Goal: Transaction & Acquisition: Purchase product/service

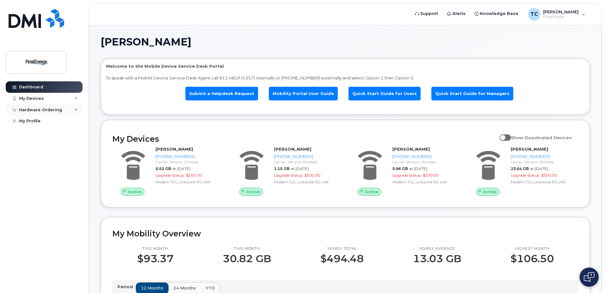
click at [76, 109] on icon at bounding box center [75, 109] width 3 height 3
click at [39, 133] on div "New Order" at bounding box center [34, 134] width 24 height 6
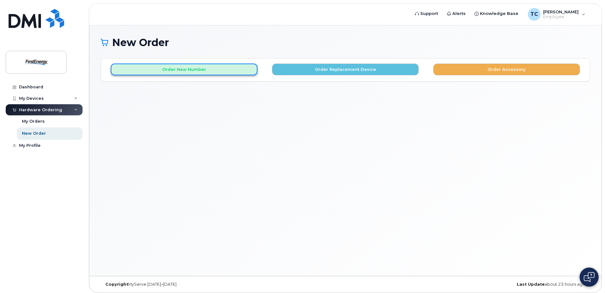
click at [179, 71] on button "Order New Number" at bounding box center [184, 70] width 147 height 12
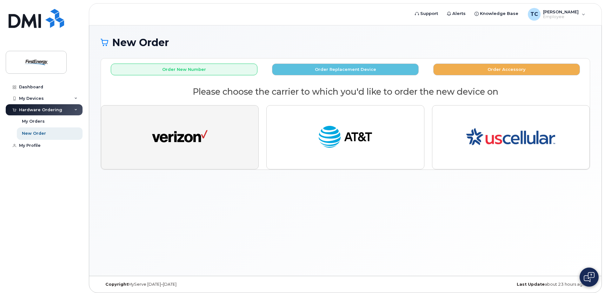
click at [189, 142] on img "button" at bounding box center [180, 137] width 56 height 29
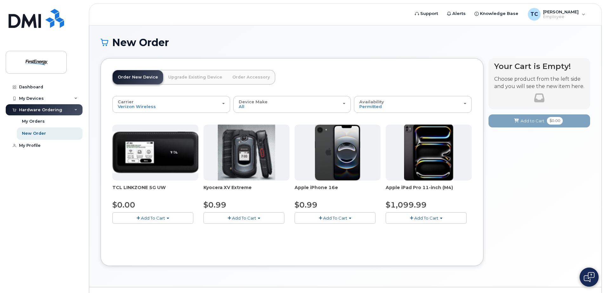
click at [150, 217] on span "Add To Cart" at bounding box center [153, 217] width 24 height 5
click at [165, 174] on div at bounding box center [155, 153] width 86 height 56
click at [169, 218] on span "button" at bounding box center [168, 218] width 3 height 1
click at [154, 231] on link "$0.00 - 2 Year Activation" at bounding box center [146, 230] width 64 height 8
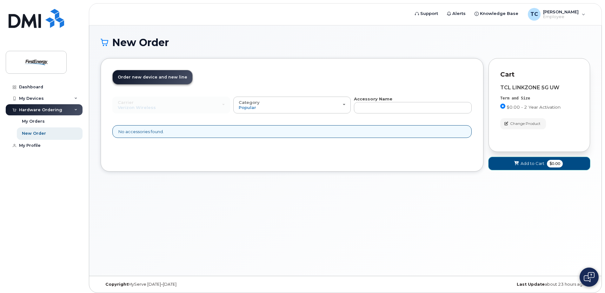
click at [535, 163] on span "Add to Cart" at bounding box center [533, 163] width 24 height 6
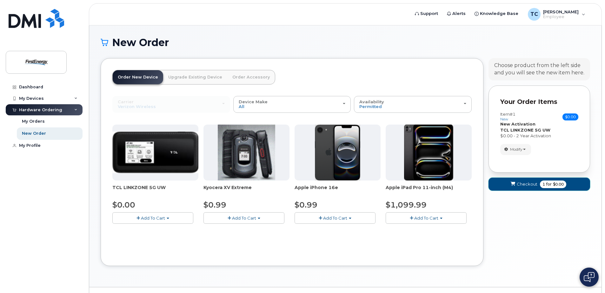
click at [530, 185] on span "Checkout" at bounding box center [527, 184] width 21 height 6
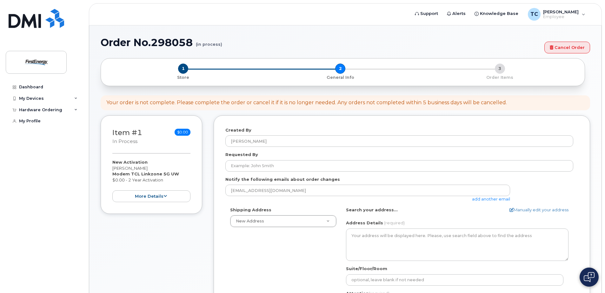
select select
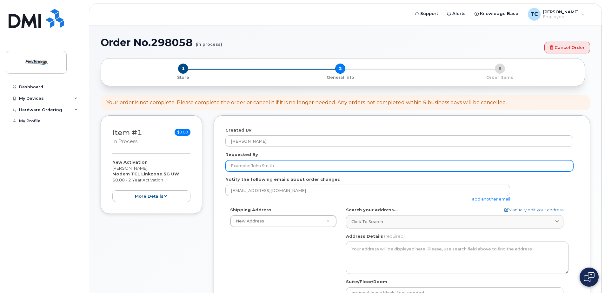
click at [286, 166] on input "Requested By" at bounding box center [400, 165] width 348 height 11
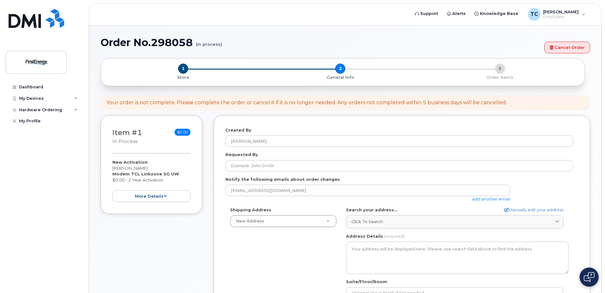
click at [274, 253] on div "Shipping Address New Address New Address 4111 Hudson Dr 4476 E Muggy Rd 1157 Th…" at bounding box center [400, 280] width 348 height 146
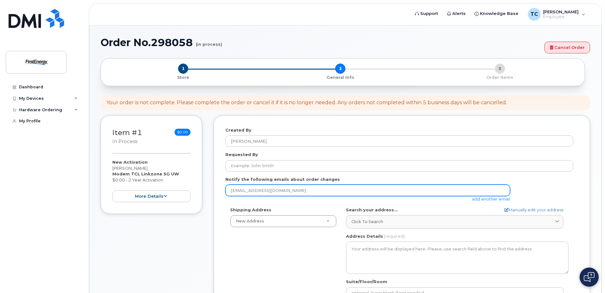
click at [299, 191] on input "cgtodd@firstenergycorp.com" at bounding box center [368, 190] width 285 height 11
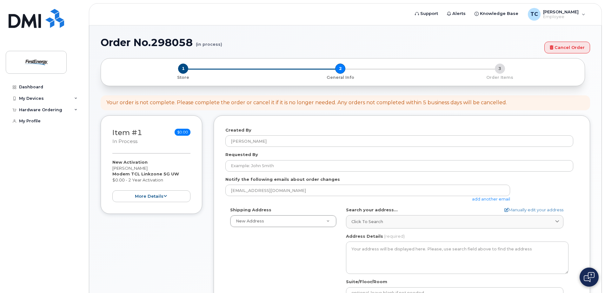
click at [482, 199] on link "add another email" at bounding box center [491, 198] width 38 height 5
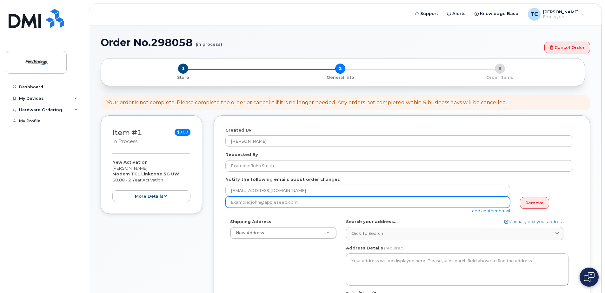
click at [317, 202] on input "email" at bounding box center [368, 201] width 285 height 11
paste input "aaron@engineerentrepreneurphilanthropist.com"
type input "aaron@engineerentrepreneurphilanthropist.com"
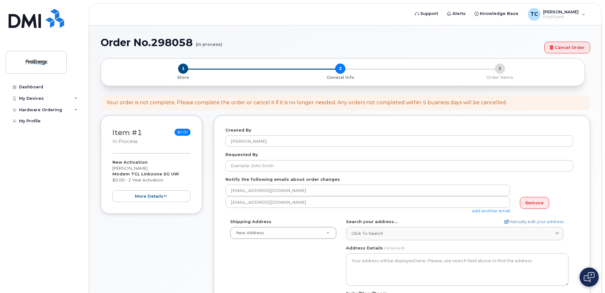
click at [496, 211] on link "add another email" at bounding box center [491, 210] width 38 height 5
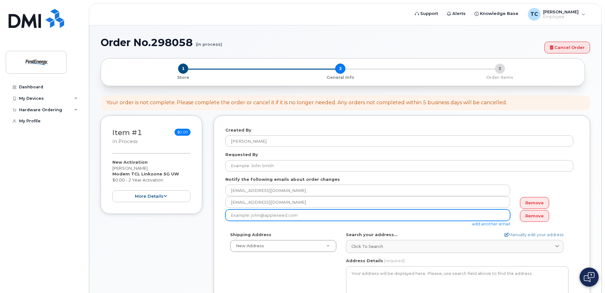
click at [306, 214] on input "email" at bounding box center [368, 214] width 285 height 11
type input "n"
paste input "Niknejad, Nariman (Engineer Entrepreneur Philanthropist) <nniknejad@firstenergy…"
drag, startPoint x: 352, startPoint y: 214, endPoint x: 230, endPoint y: 214, distance: 122.3
click at [230, 214] on input "Niknejad, Nariman (Engineer Entrepreneur Philanthropist) <nniknejad@firstenergy…" at bounding box center [368, 214] width 285 height 11
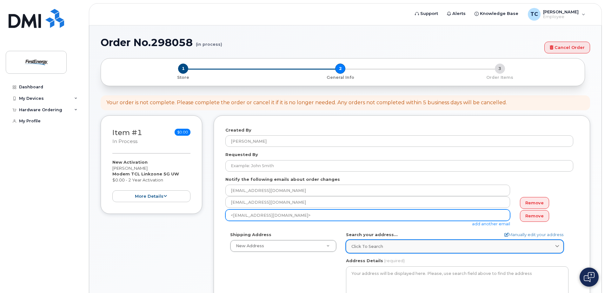
type input "<nniknejad@firstenergycorp.com>"
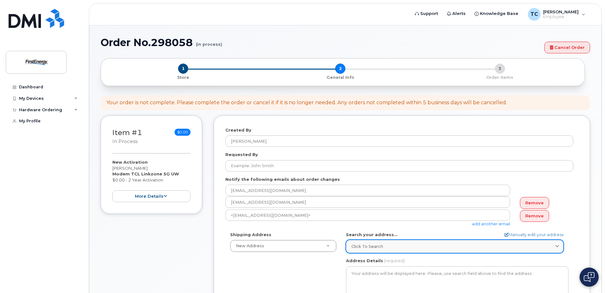
click at [557, 244] on icon at bounding box center [558, 246] width 4 height 4
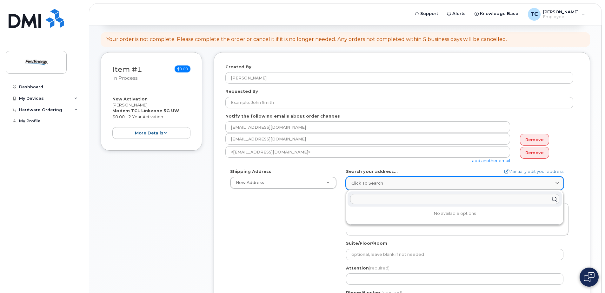
scroll to position [64, 0]
click at [232, 223] on div "Shipping Address New Address New Address 4111 Hudson Dr 4476 E Muggy Rd 1157 Th…" at bounding box center [400, 241] width 348 height 146
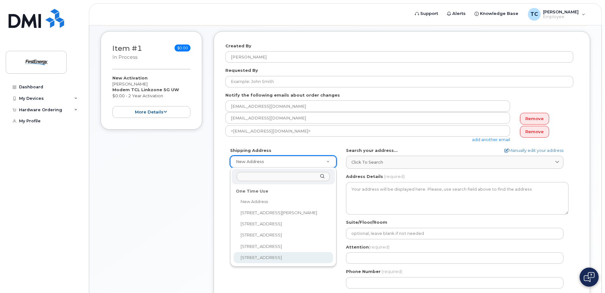
scroll to position [95, 0]
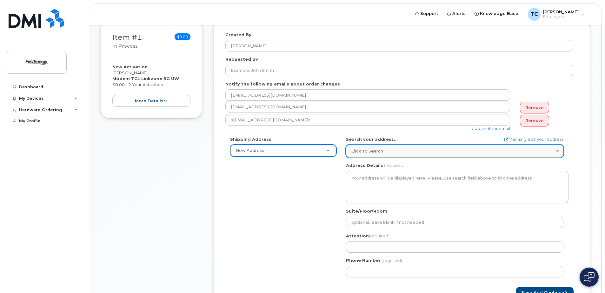
click at [561, 149] on span at bounding box center [558, 151] width 6 height 6
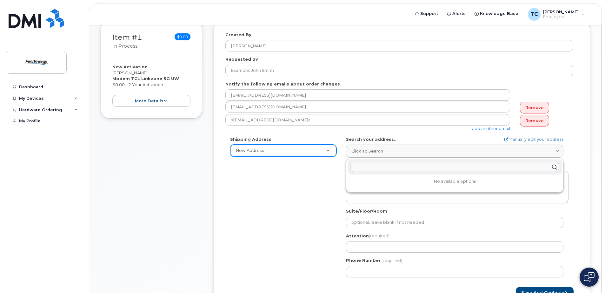
click at [246, 183] on div "Shipping Address New Address New Address 4111 Hudson Dr 4476 E Muggy Rd 1157 Th…" at bounding box center [400, 209] width 348 height 146
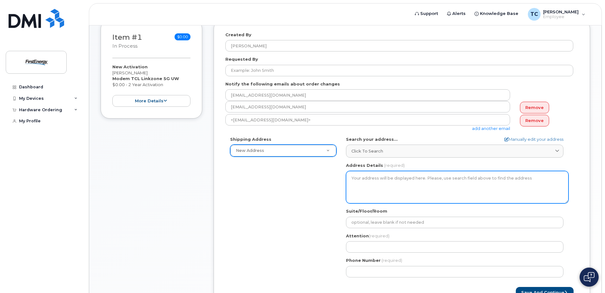
click at [360, 179] on textarea "Address Details" at bounding box center [457, 187] width 223 height 32
click at [354, 177] on textarea "Address Details" at bounding box center [457, 187] width 223 height 32
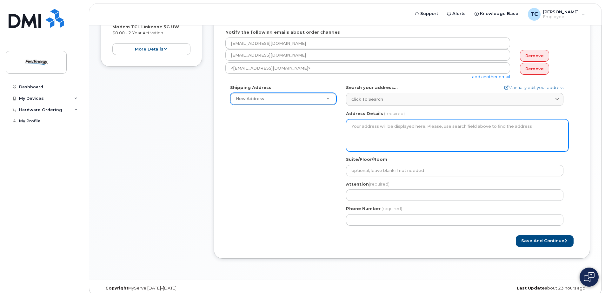
scroll to position [154, 0]
